Goal: Task Accomplishment & Management: Manage account settings

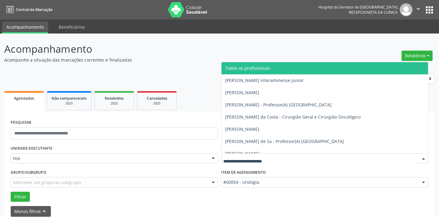
scroll to position [29, 0]
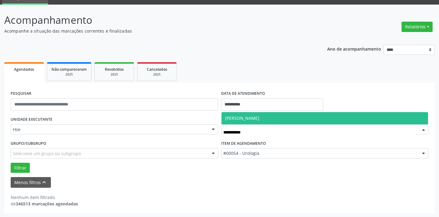
type input "**********"
click at [259, 118] on span "[PERSON_NAME]" at bounding box center [242, 118] width 34 height 6
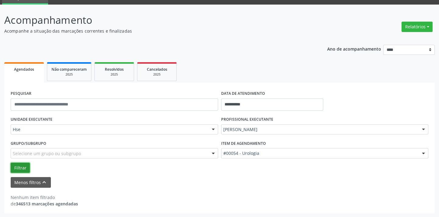
click at [21, 165] on button "Filtrar" at bounding box center [20, 168] width 19 height 10
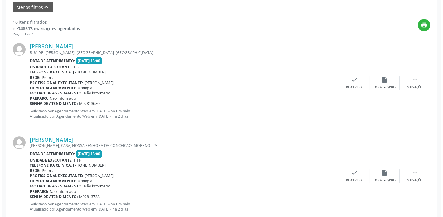
scroll to position [195, 0]
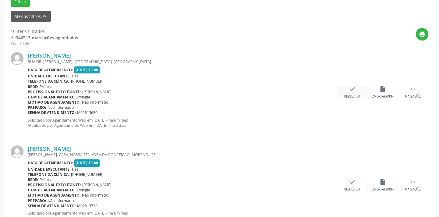
click at [353, 90] on icon "check" at bounding box center [352, 89] width 7 height 7
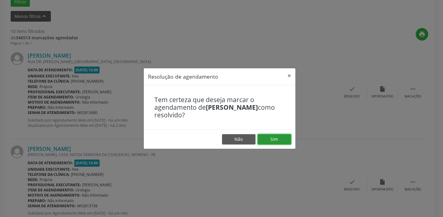
click at [283, 140] on button "Sim" at bounding box center [275, 139] width 34 height 10
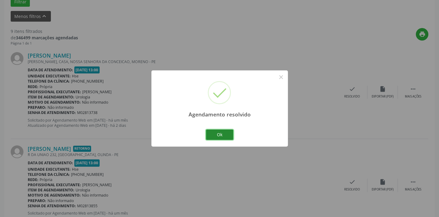
click at [223, 134] on button "Ok" at bounding box center [219, 134] width 27 height 10
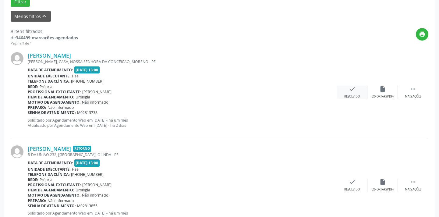
click at [355, 89] on icon "check" at bounding box center [352, 89] width 7 height 7
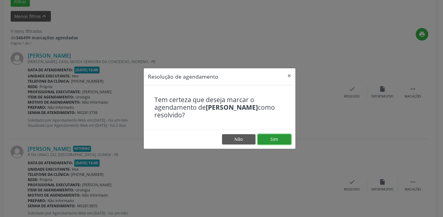
click at [280, 137] on button "Sim" at bounding box center [275, 139] width 34 height 10
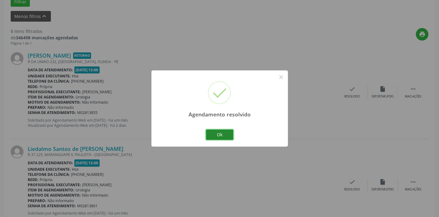
click at [224, 133] on button "Ok" at bounding box center [219, 134] width 27 height 10
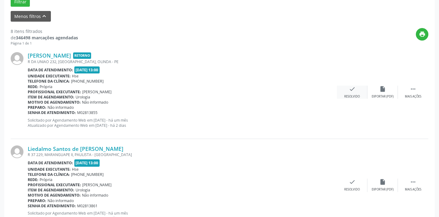
click at [354, 87] on icon "check" at bounding box center [352, 89] width 7 height 7
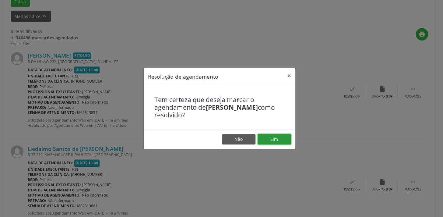
click at [281, 140] on button "Sim" at bounding box center [275, 139] width 34 height 10
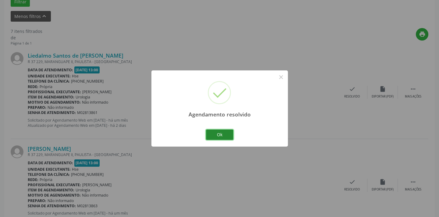
click at [223, 133] on button "Ok" at bounding box center [219, 134] width 27 height 10
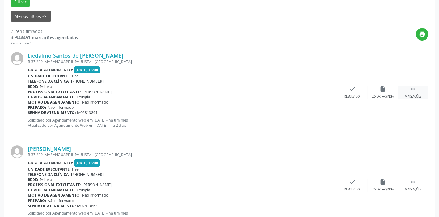
click at [413, 89] on icon "" at bounding box center [413, 89] width 7 height 7
click at [379, 90] on icon "alarm_off" at bounding box center [382, 89] width 7 height 7
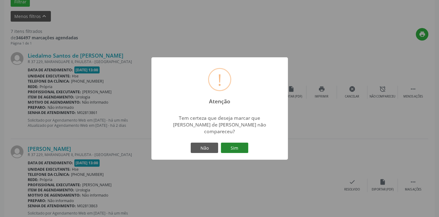
click at [235, 146] on button "Sim" at bounding box center [234, 148] width 27 height 10
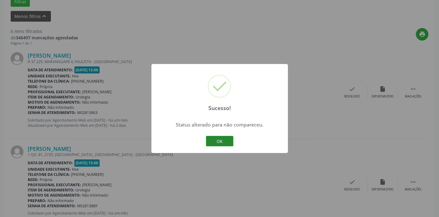
click at [225, 139] on button "OK" at bounding box center [219, 141] width 27 height 10
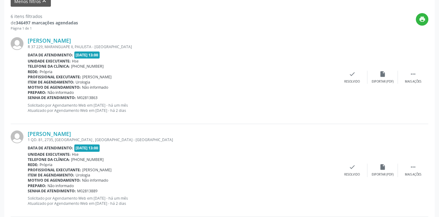
scroll to position [223, 0]
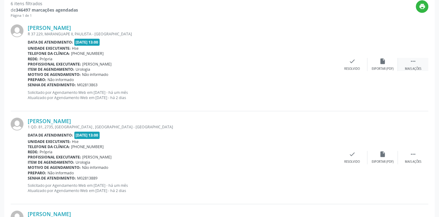
click at [409, 63] on div " Mais ações" at bounding box center [413, 64] width 30 height 13
click at [377, 65] on div "alarm_off Não compareceu" at bounding box center [382, 64] width 30 height 13
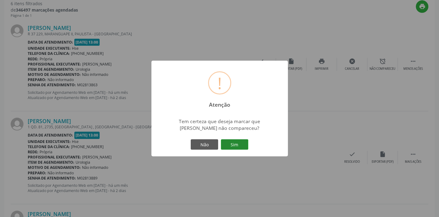
click at [234, 145] on button "Sim" at bounding box center [234, 144] width 27 height 10
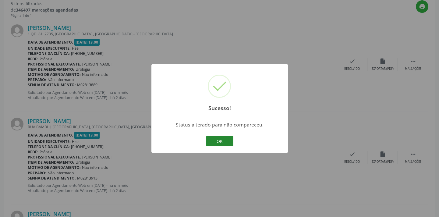
click at [218, 143] on button "OK" at bounding box center [219, 141] width 27 height 10
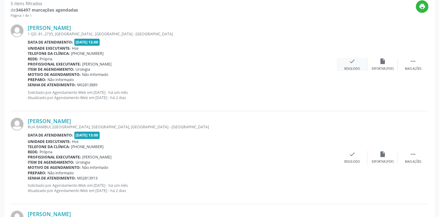
click at [350, 62] on icon "check" at bounding box center [352, 61] width 7 height 7
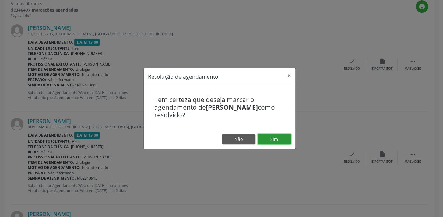
click at [271, 139] on button "Sim" at bounding box center [275, 139] width 34 height 10
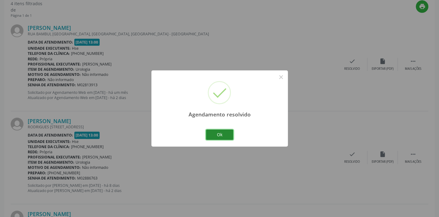
click at [213, 133] on button "Ok" at bounding box center [219, 134] width 27 height 10
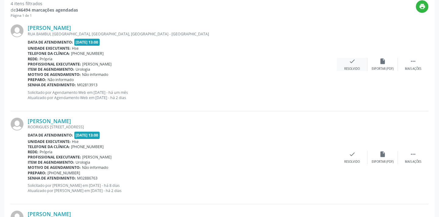
click at [350, 62] on icon "check" at bounding box center [352, 61] width 7 height 7
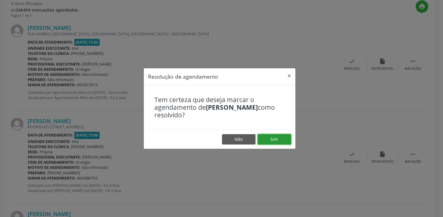
click at [279, 138] on button "Sim" at bounding box center [275, 139] width 34 height 10
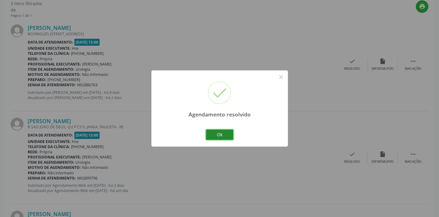
click at [227, 133] on button "Ok" at bounding box center [219, 134] width 27 height 10
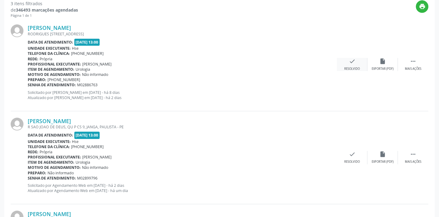
click at [352, 64] on div "check Resolvido" at bounding box center [352, 64] width 30 height 13
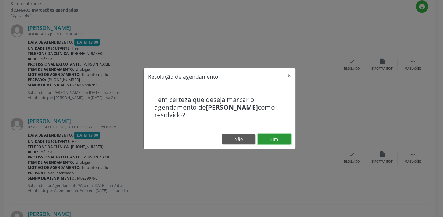
click at [274, 137] on button "Sim" at bounding box center [275, 139] width 34 height 10
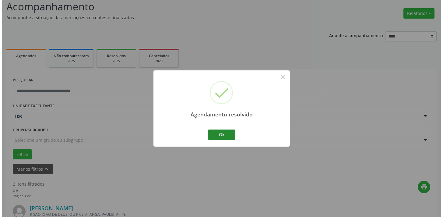
scroll to position [220, 0]
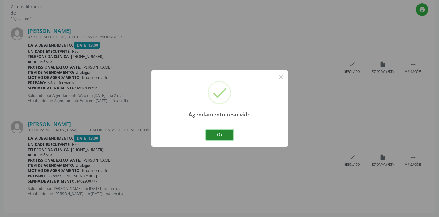
click at [224, 133] on button "Ok" at bounding box center [219, 134] width 27 height 10
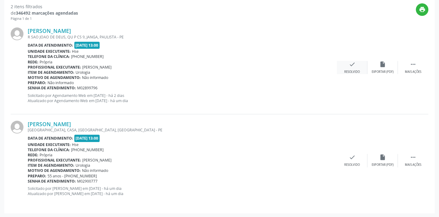
click at [352, 65] on icon "check" at bounding box center [352, 64] width 7 height 7
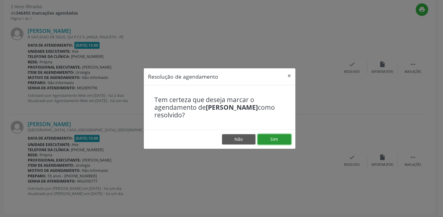
click at [274, 137] on button "Sim" at bounding box center [275, 139] width 34 height 10
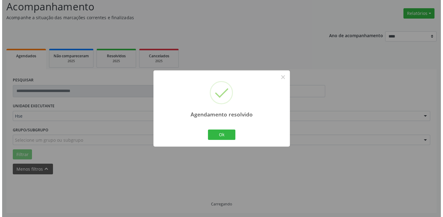
scroll to position [127, 0]
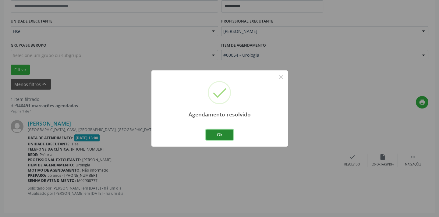
click at [227, 136] on button "Ok" at bounding box center [219, 134] width 27 height 10
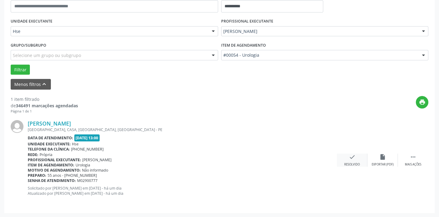
click at [349, 161] on div "check Resolvido" at bounding box center [352, 160] width 30 height 13
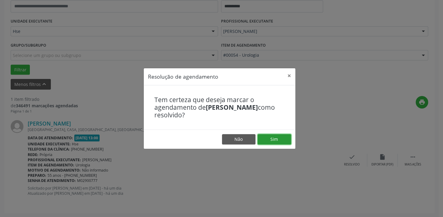
click at [285, 139] on button "Sim" at bounding box center [275, 139] width 34 height 10
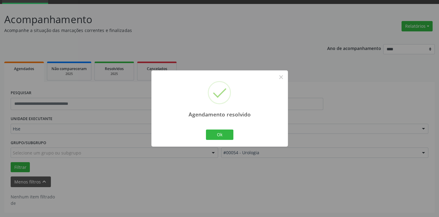
scroll to position [29, 0]
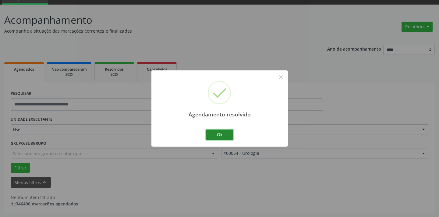
click at [218, 134] on button "Ok" at bounding box center [219, 134] width 27 height 10
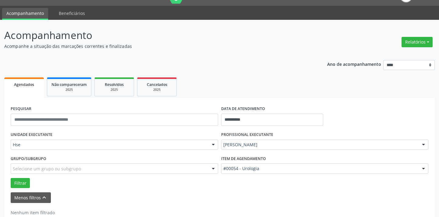
scroll to position [0, 0]
